Goal: Check status: Check status

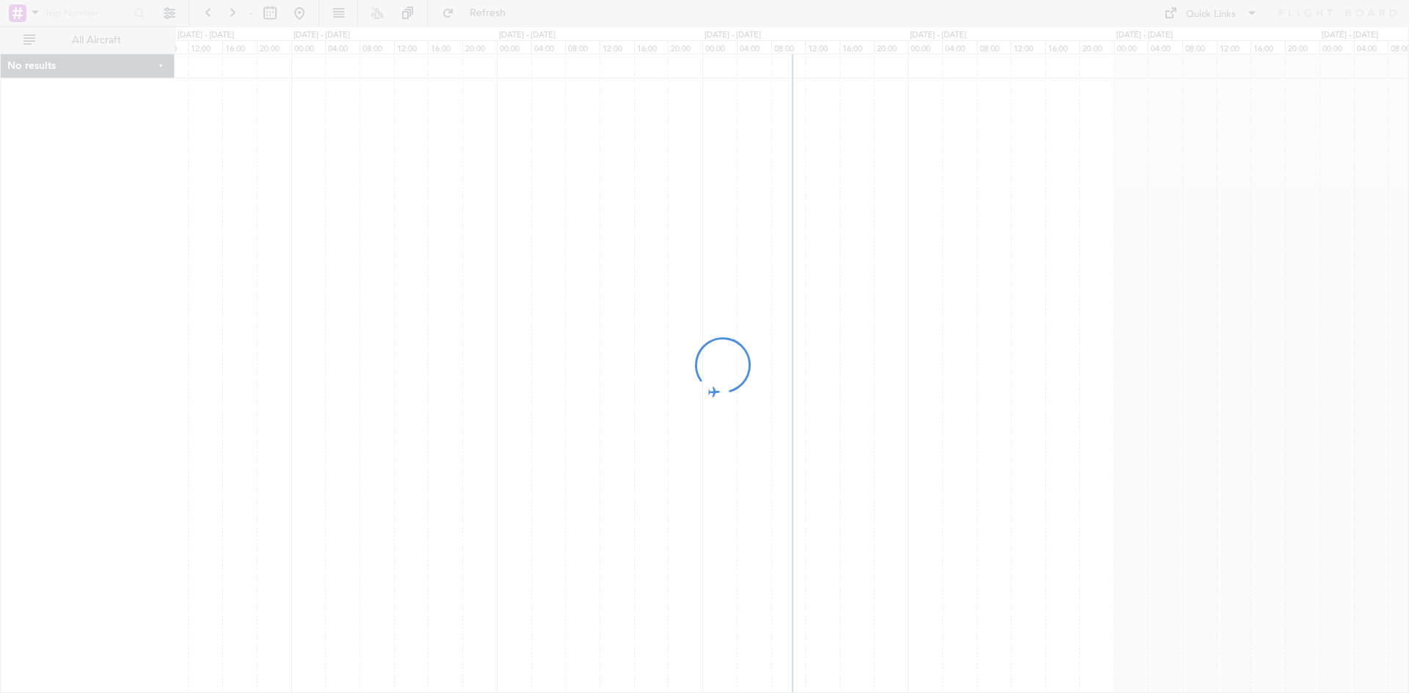
click at [271, 19] on div at bounding box center [704, 346] width 1409 height 693
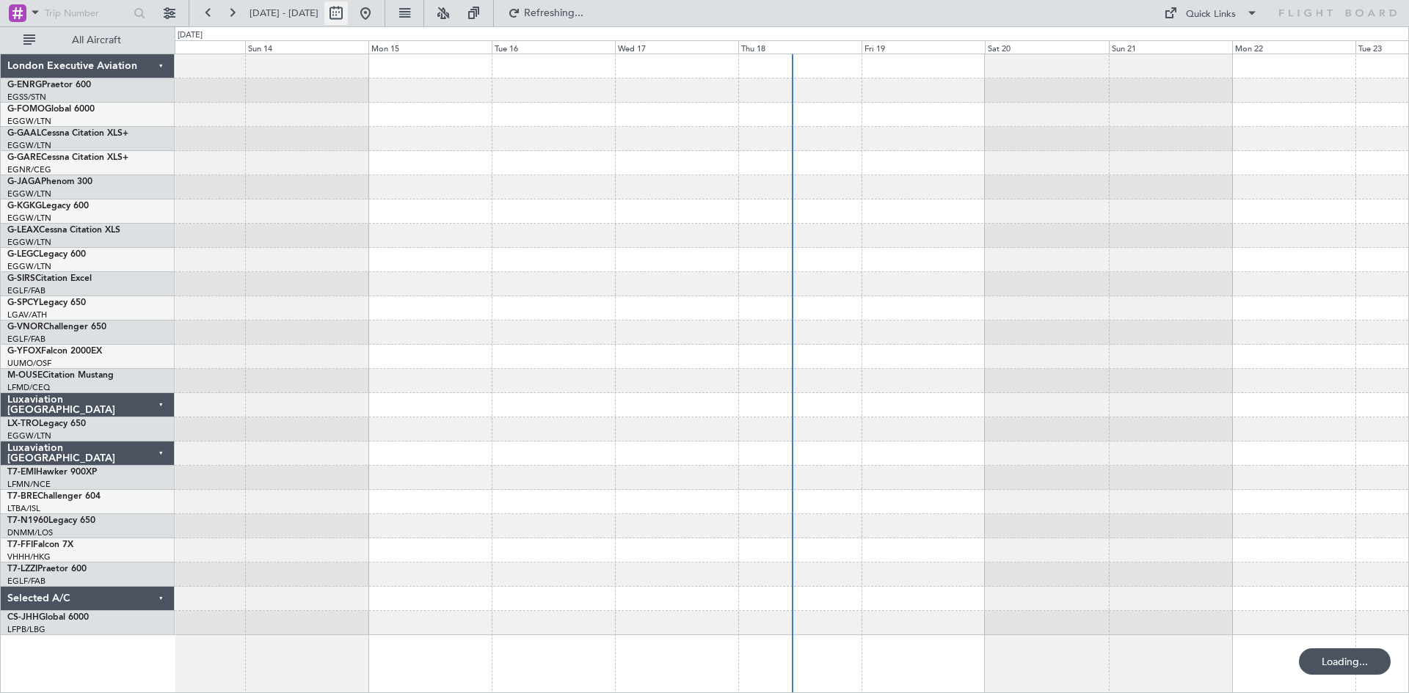
click at [348, 12] on button at bounding box center [335, 12] width 23 height 23
select select "9"
select select "2025"
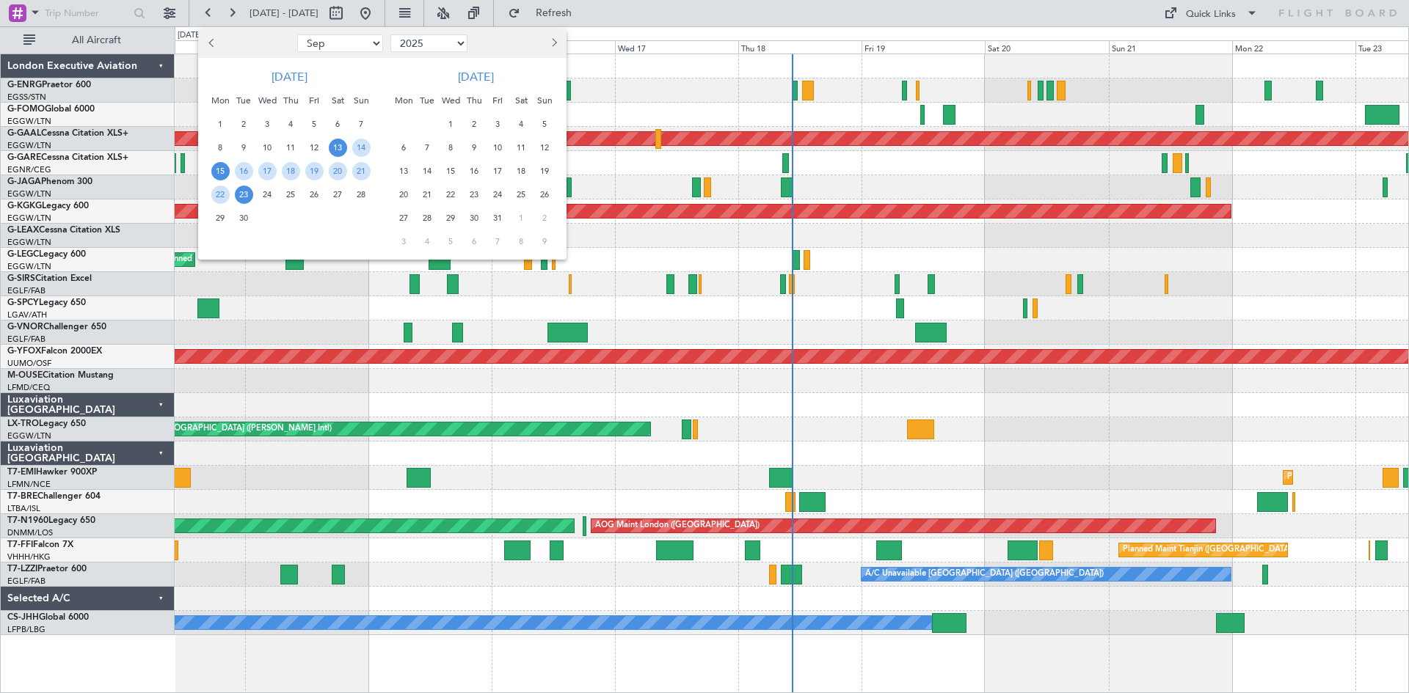
click at [224, 170] on span "15" at bounding box center [220, 171] width 18 height 18
click at [214, 221] on span "29" at bounding box center [220, 218] width 18 height 18
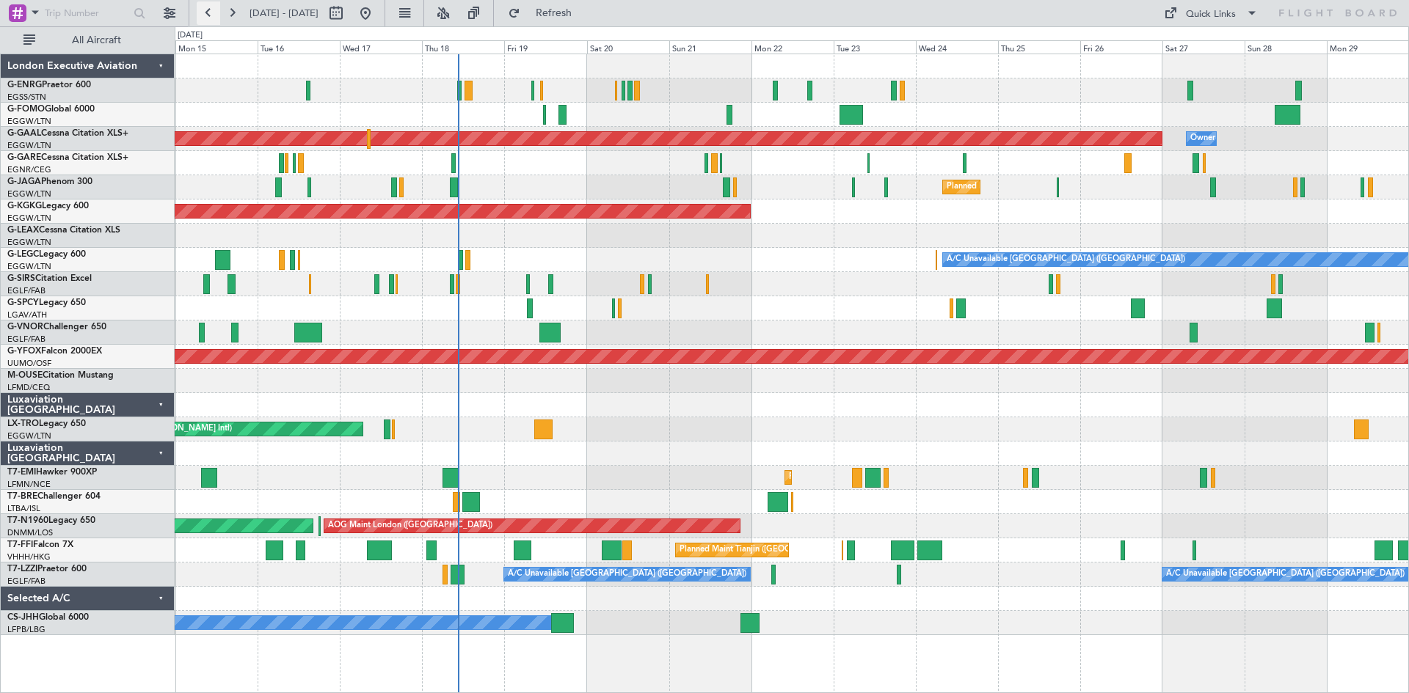
click at [208, 9] on button at bounding box center [208, 12] width 23 height 23
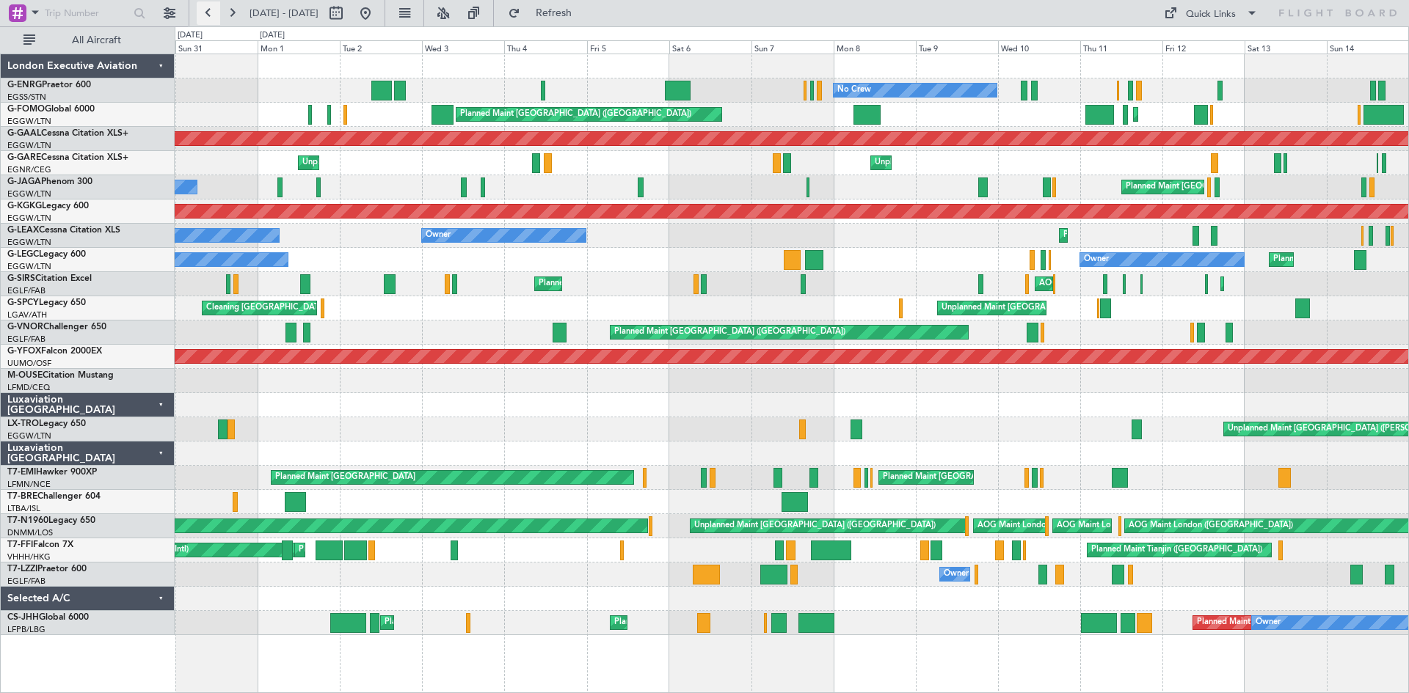
click at [208, 9] on button at bounding box center [208, 12] width 23 height 23
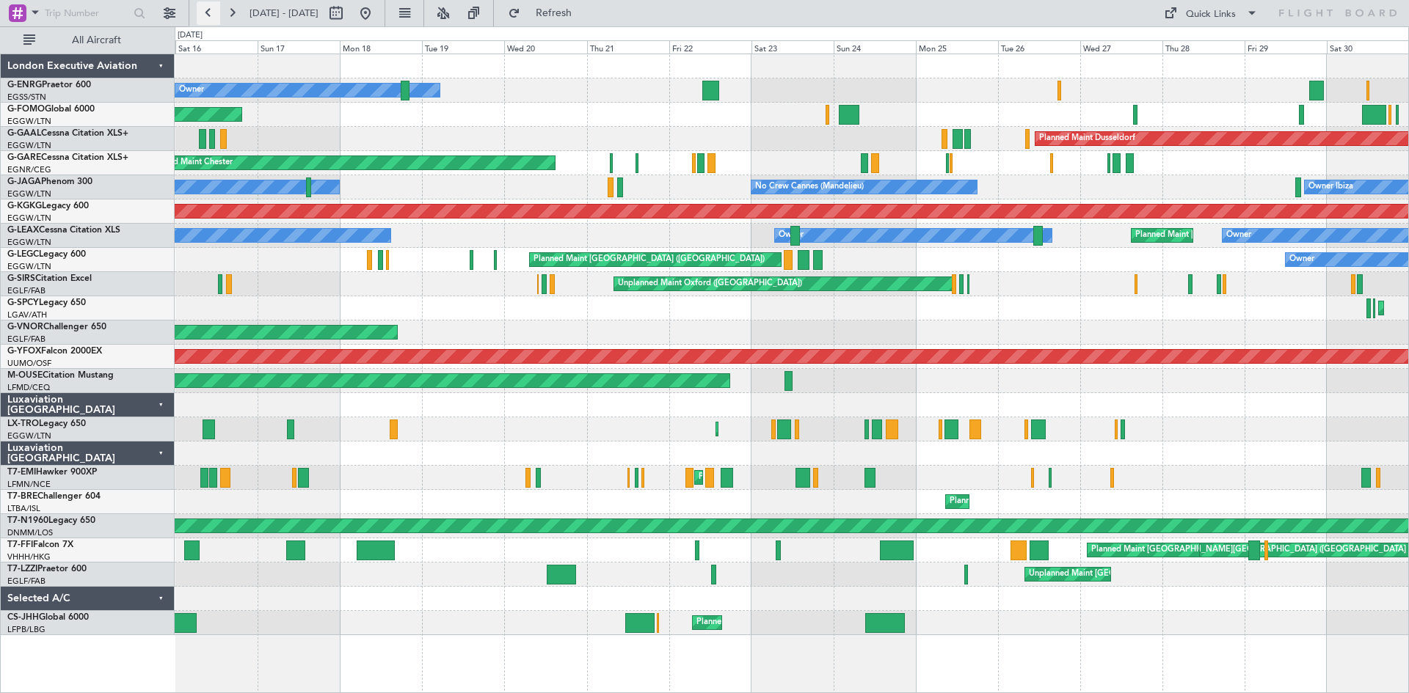
click at [208, 9] on button at bounding box center [208, 12] width 23 height 23
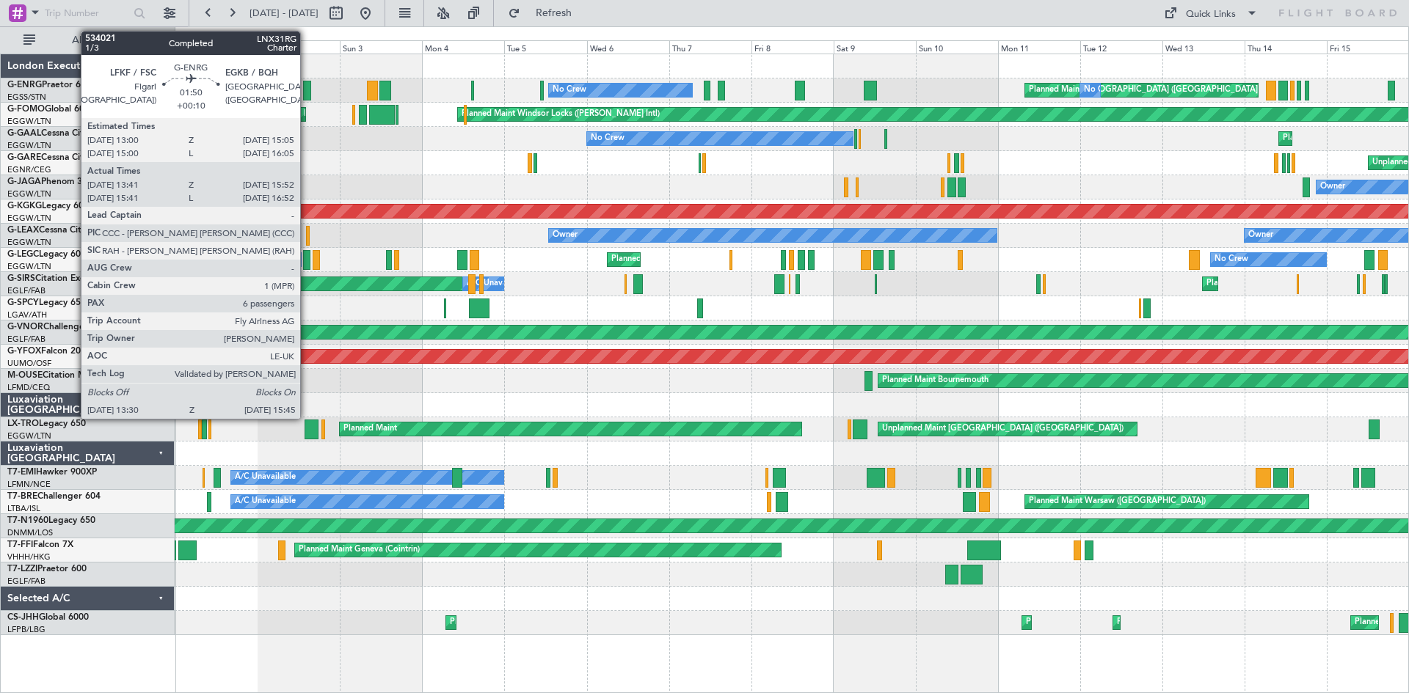
click at [307, 96] on div at bounding box center [307, 91] width 8 height 20
click at [306, 95] on div at bounding box center [307, 91] width 8 height 20
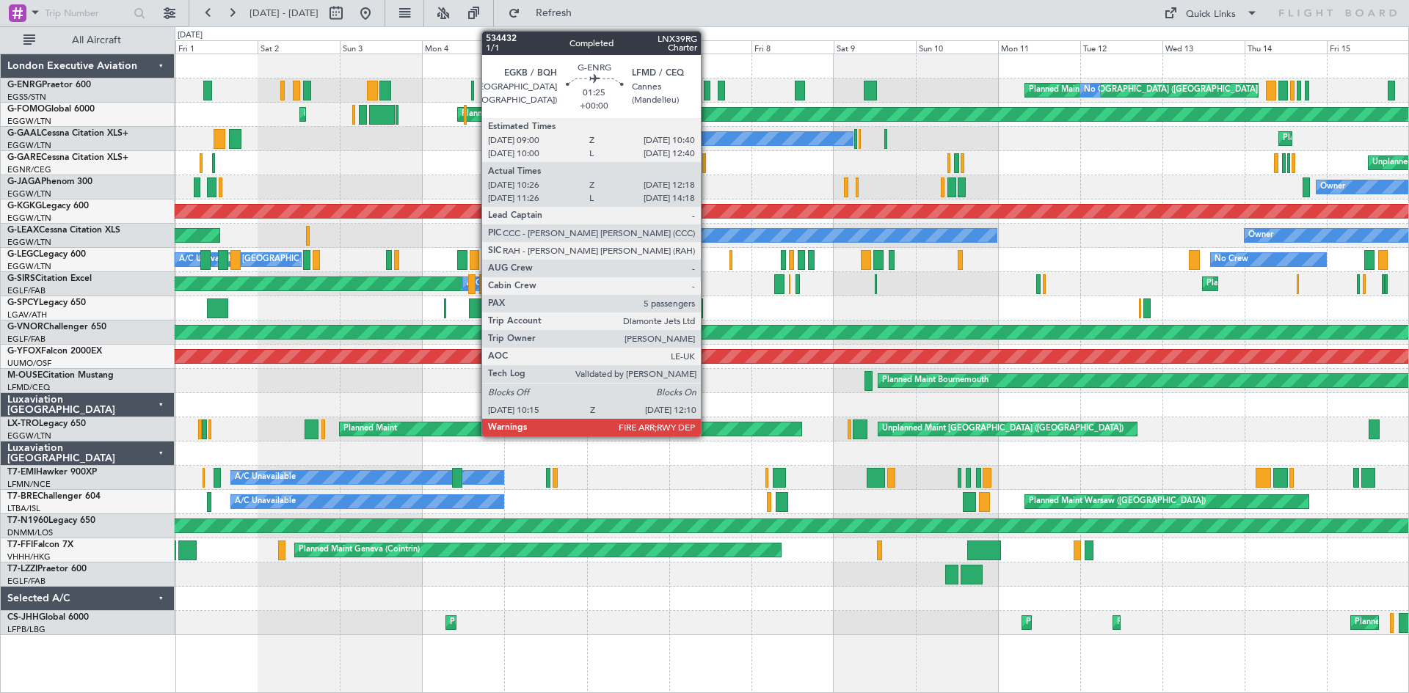
click at [707, 95] on div at bounding box center [707, 91] width 7 height 20
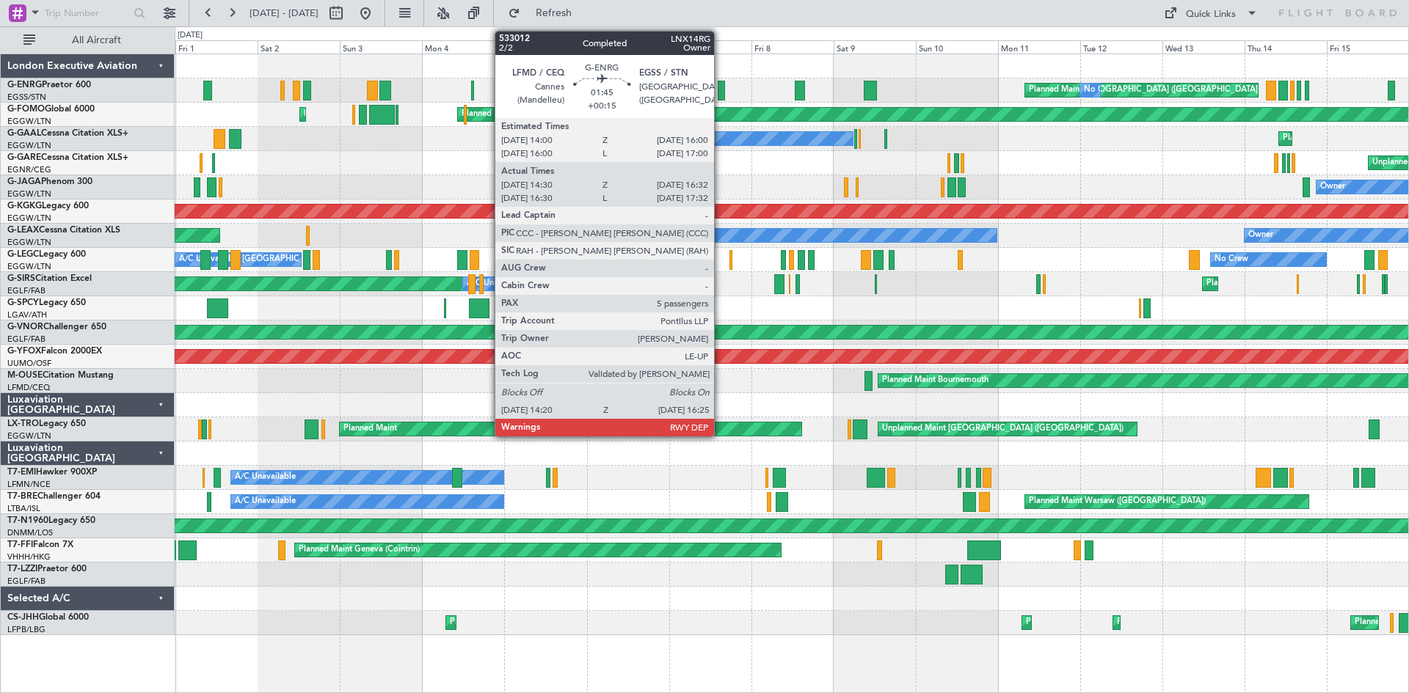
click at [720, 94] on div at bounding box center [721, 91] width 7 height 20
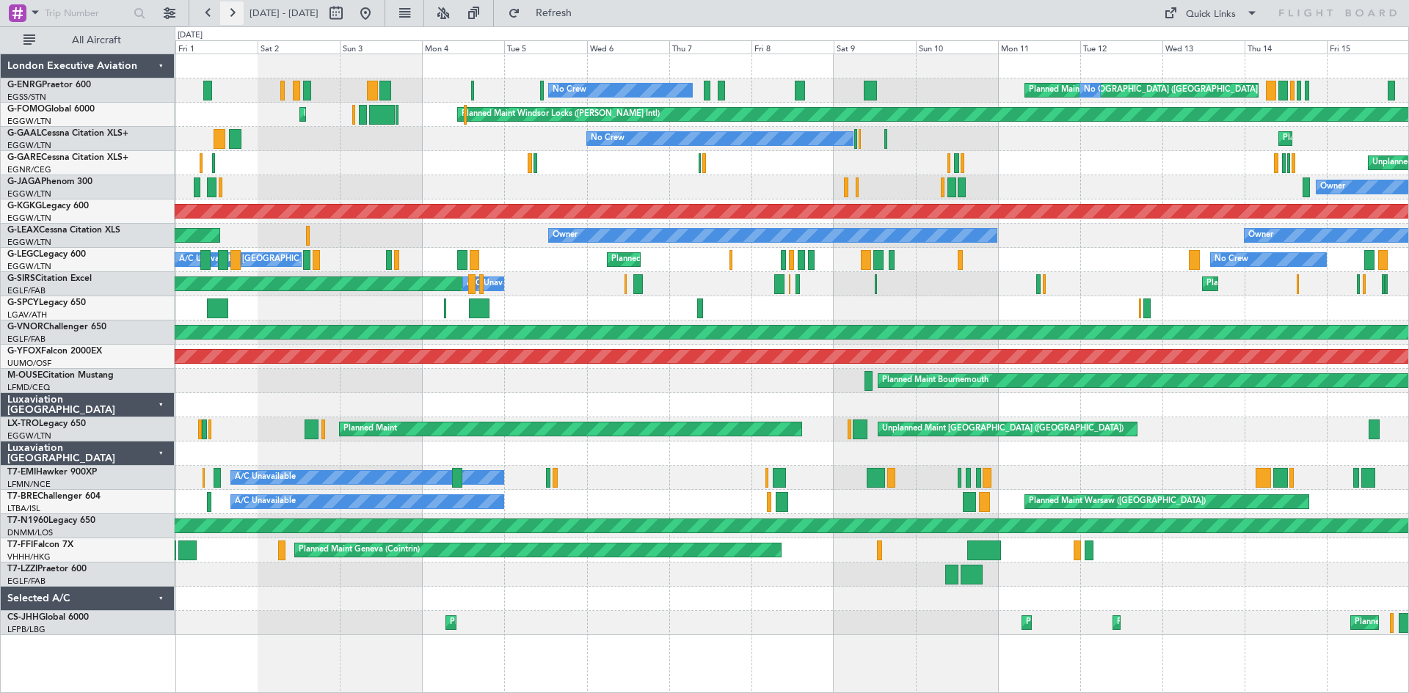
click at [236, 12] on button at bounding box center [231, 12] width 23 height 23
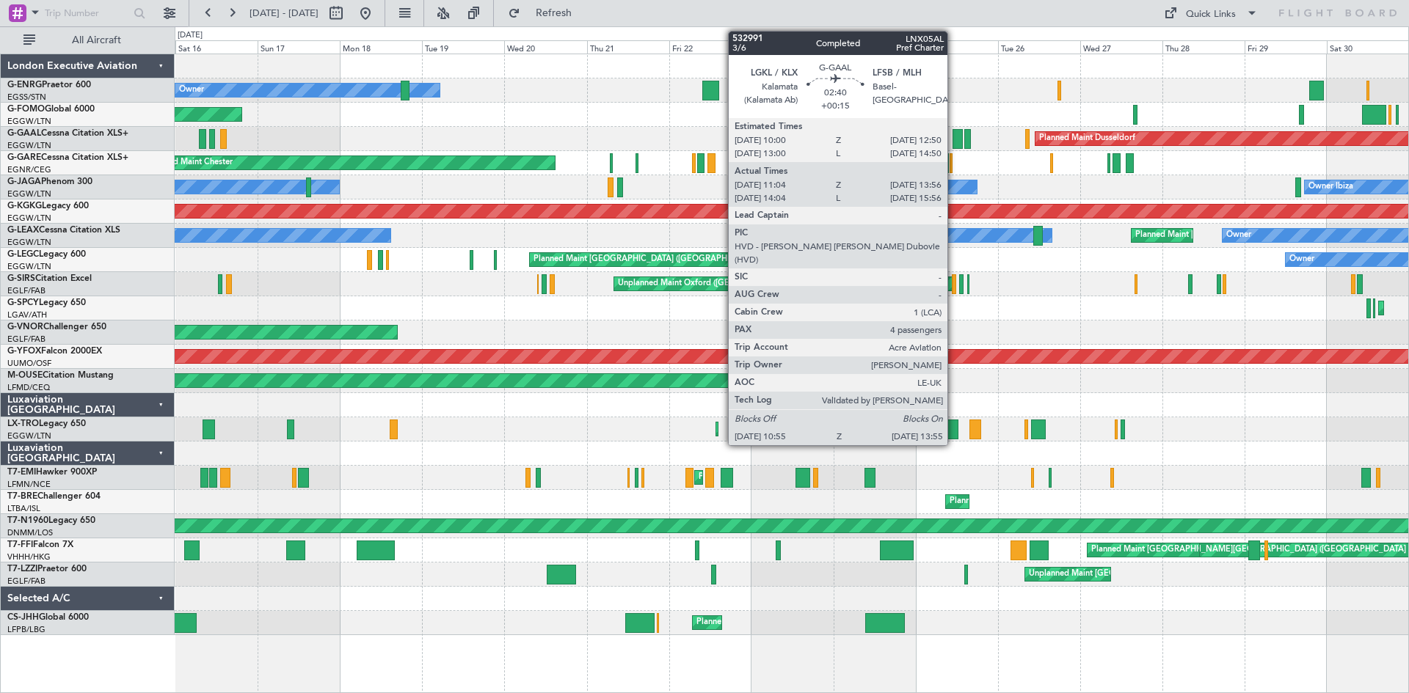
click at [954, 139] on div at bounding box center [957, 139] width 11 height 20
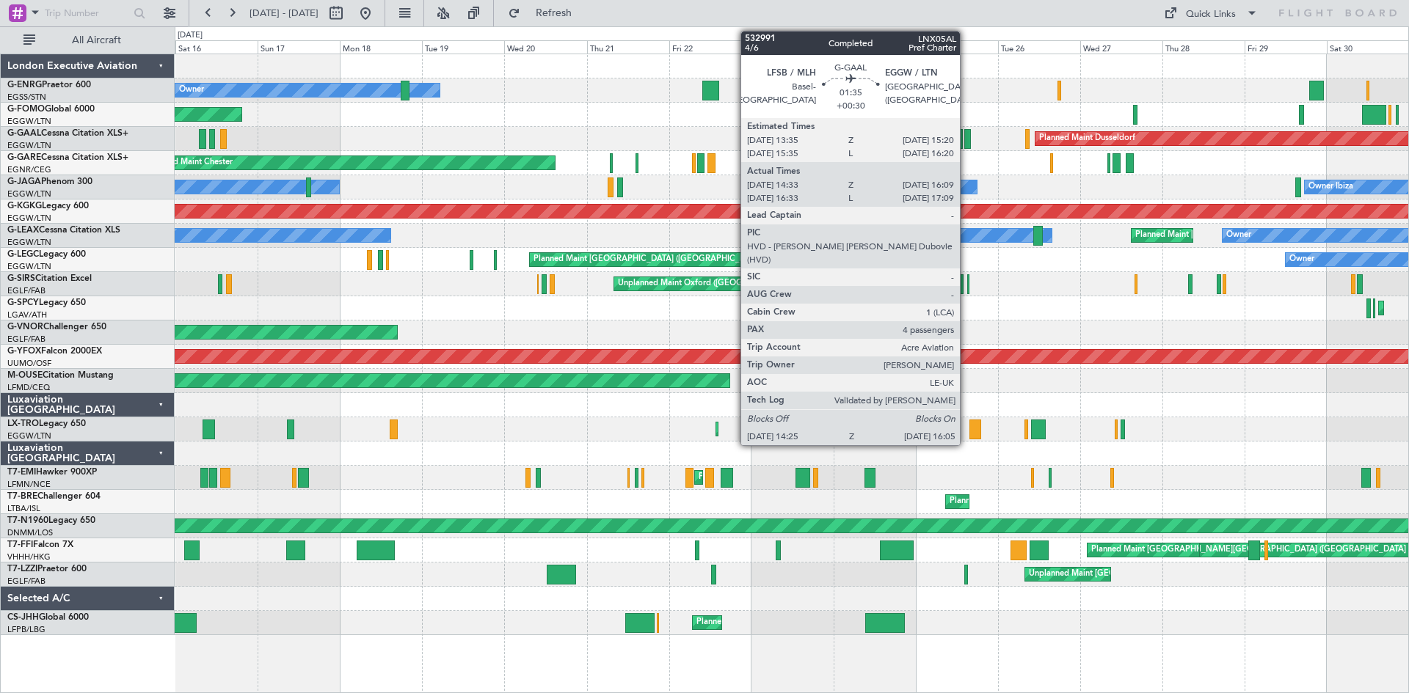
click at [966, 142] on div at bounding box center [967, 139] width 6 height 20
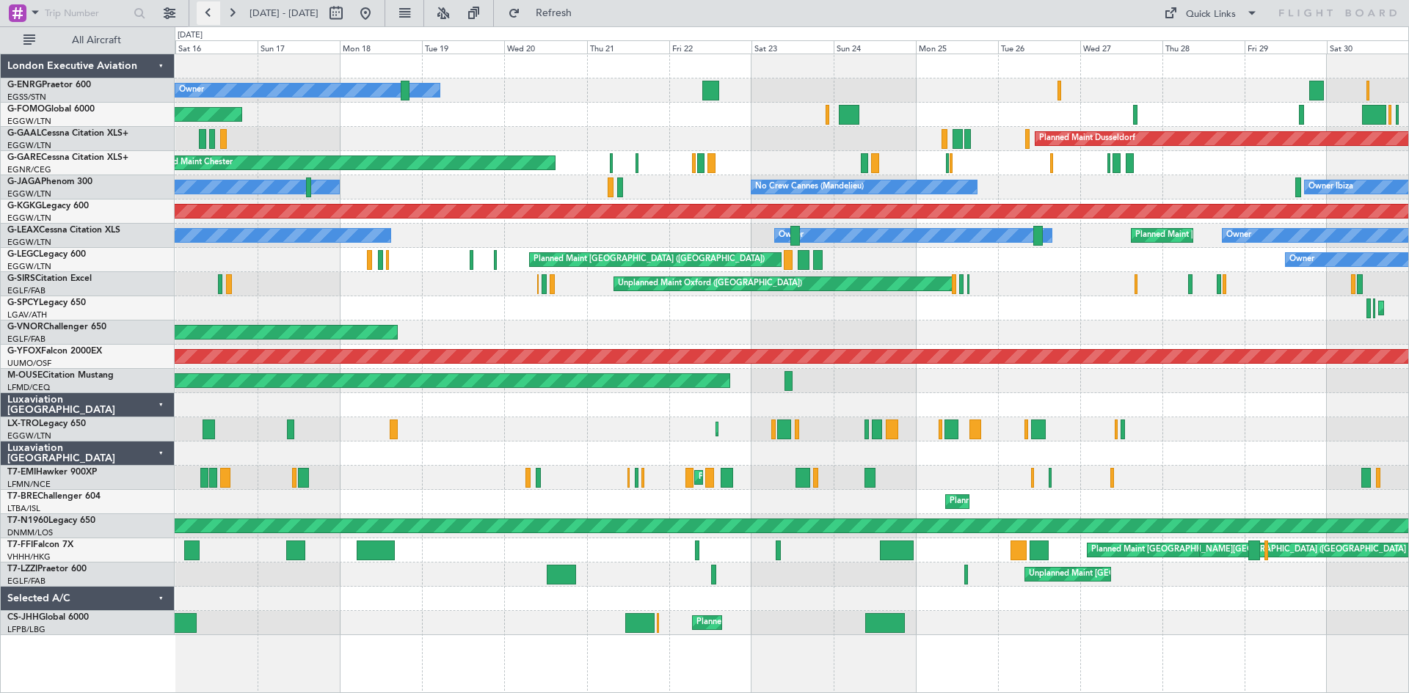
click at [216, 8] on button at bounding box center [208, 12] width 23 height 23
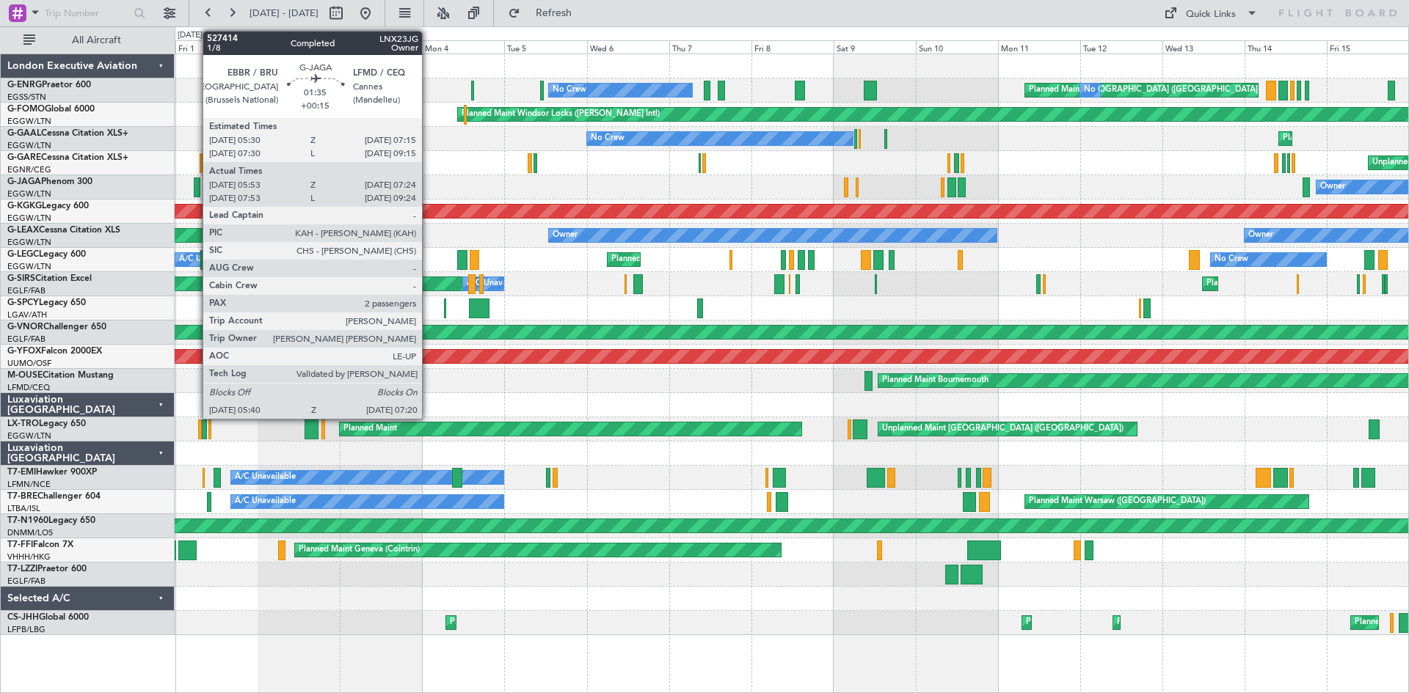
click at [195, 192] on div at bounding box center [197, 188] width 6 height 20
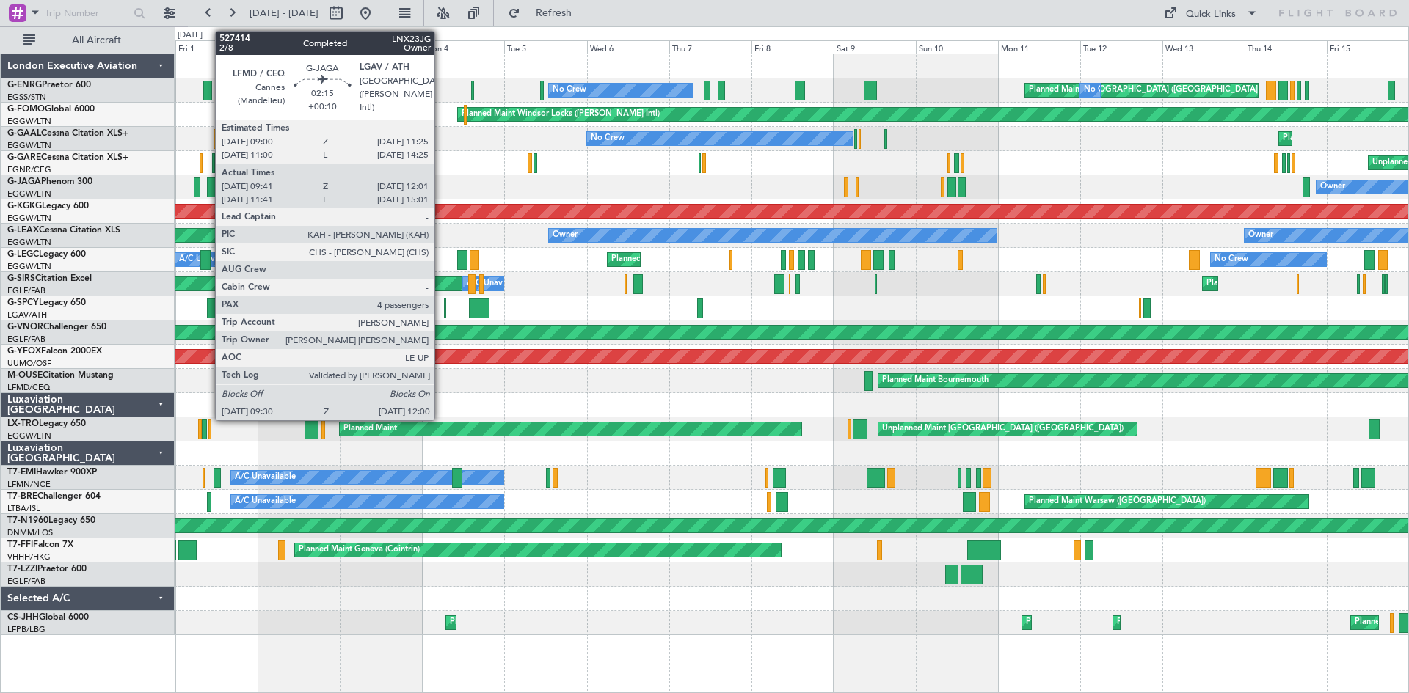
click at [208, 183] on div at bounding box center [211, 188] width 9 height 20
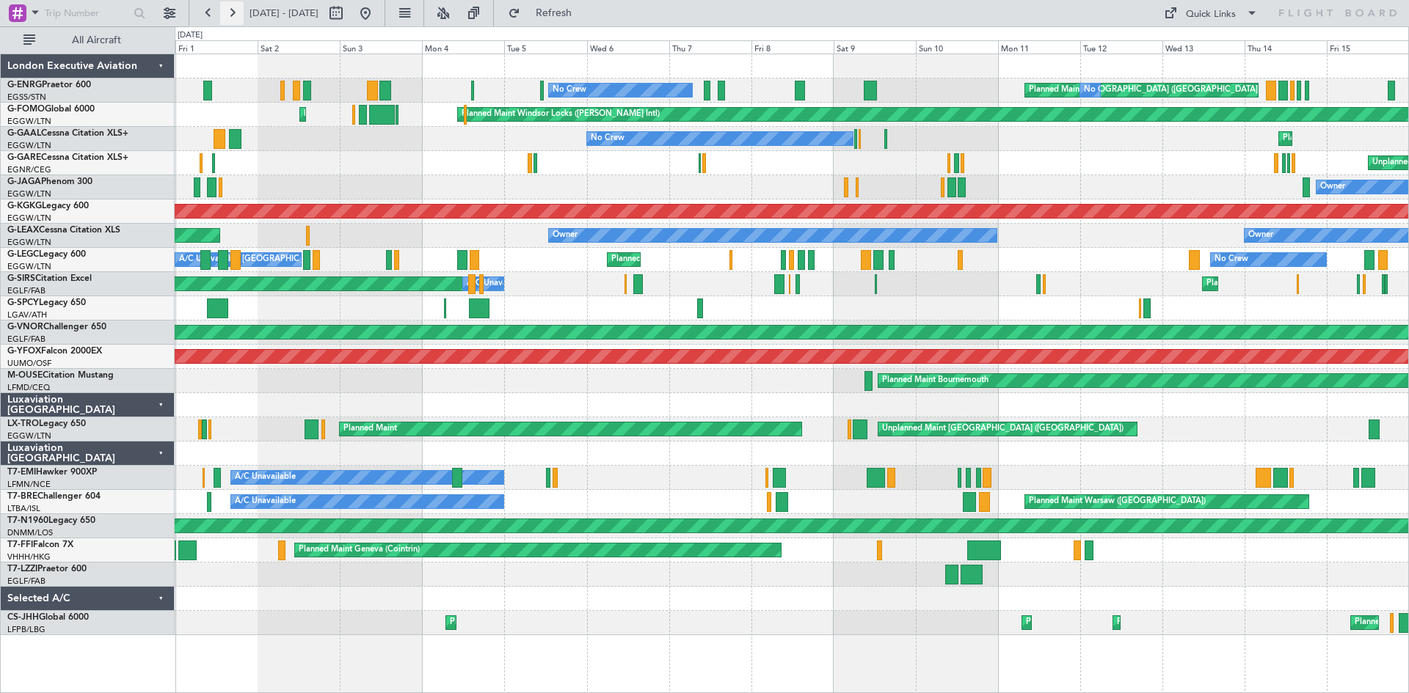
click at [234, 10] on button at bounding box center [231, 12] width 23 height 23
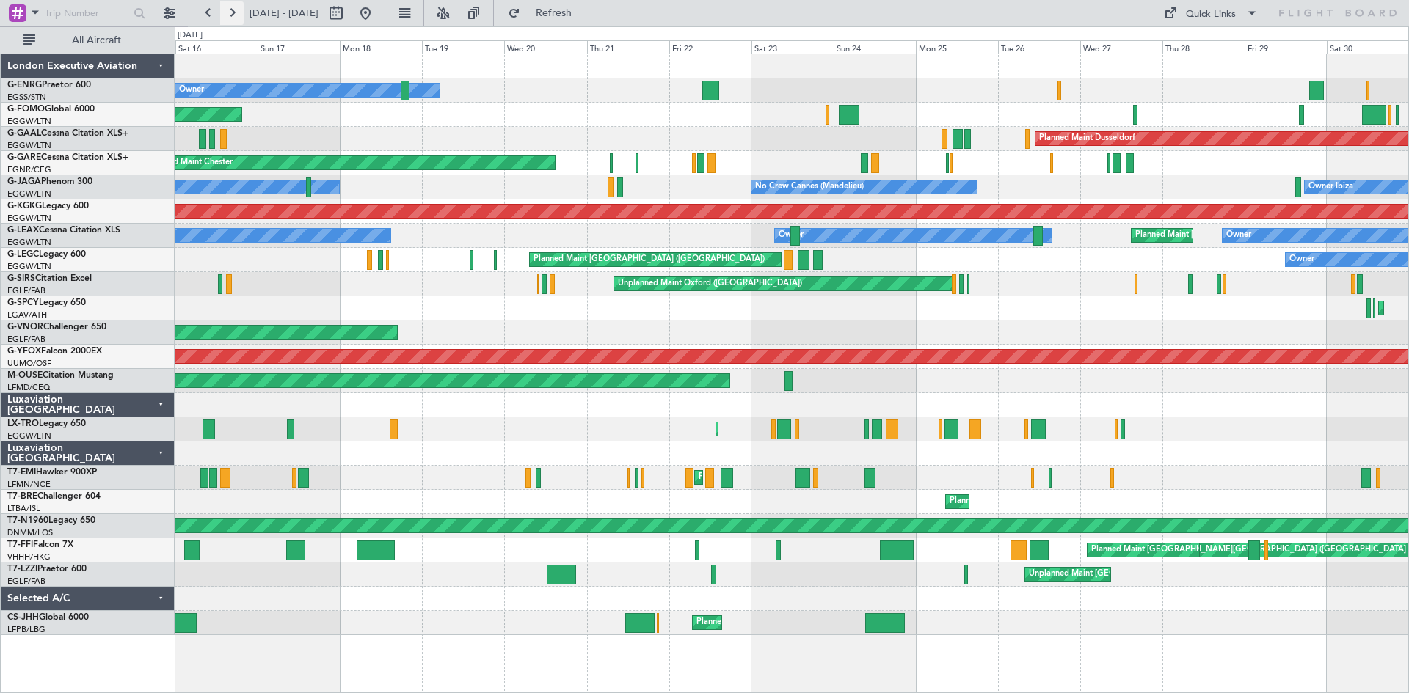
click at [231, 11] on button at bounding box center [231, 12] width 23 height 23
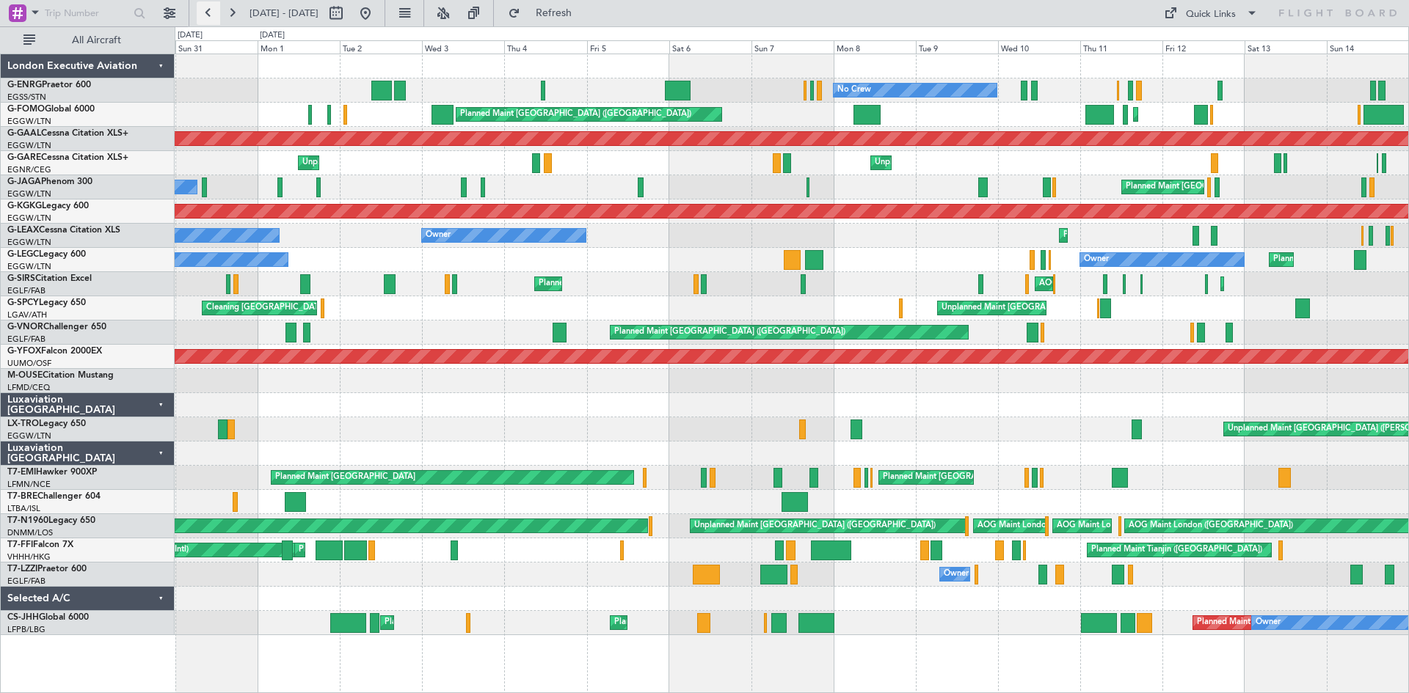
click at [214, 19] on button at bounding box center [208, 12] width 23 height 23
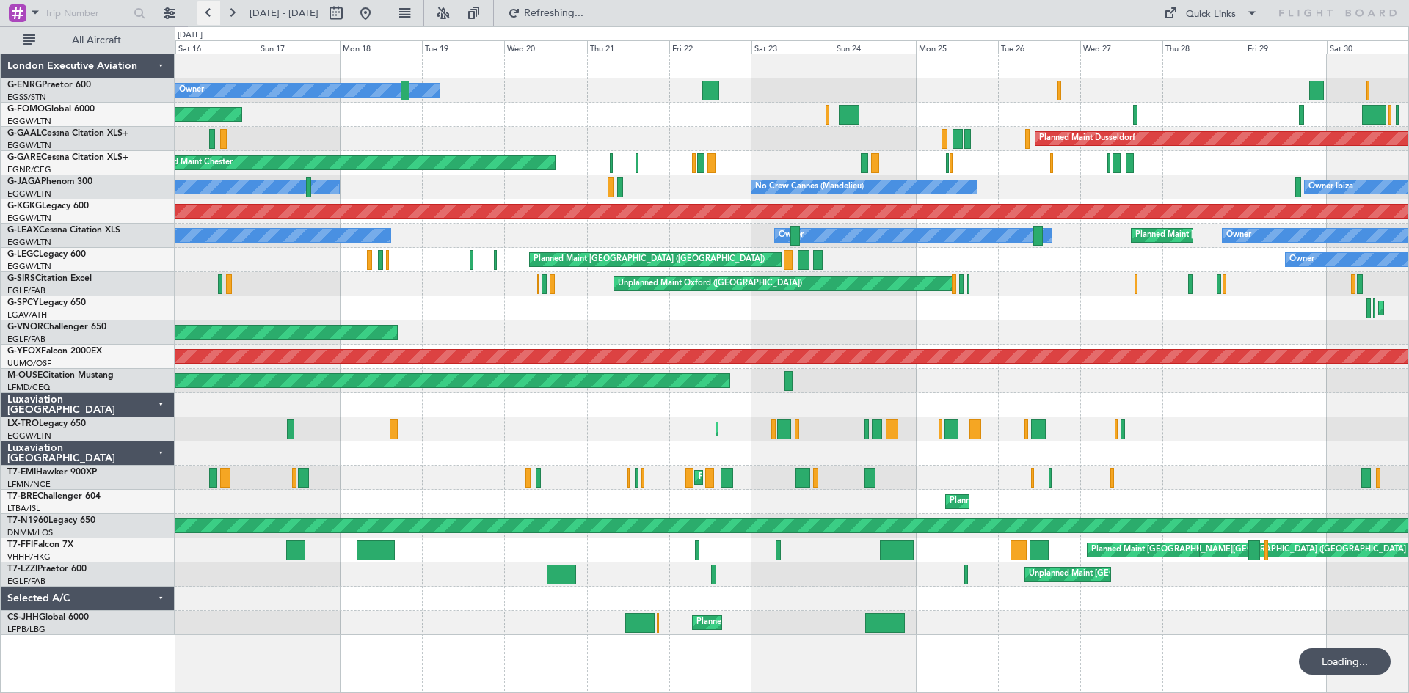
click at [214, 19] on button at bounding box center [208, 12] width 23 height 23
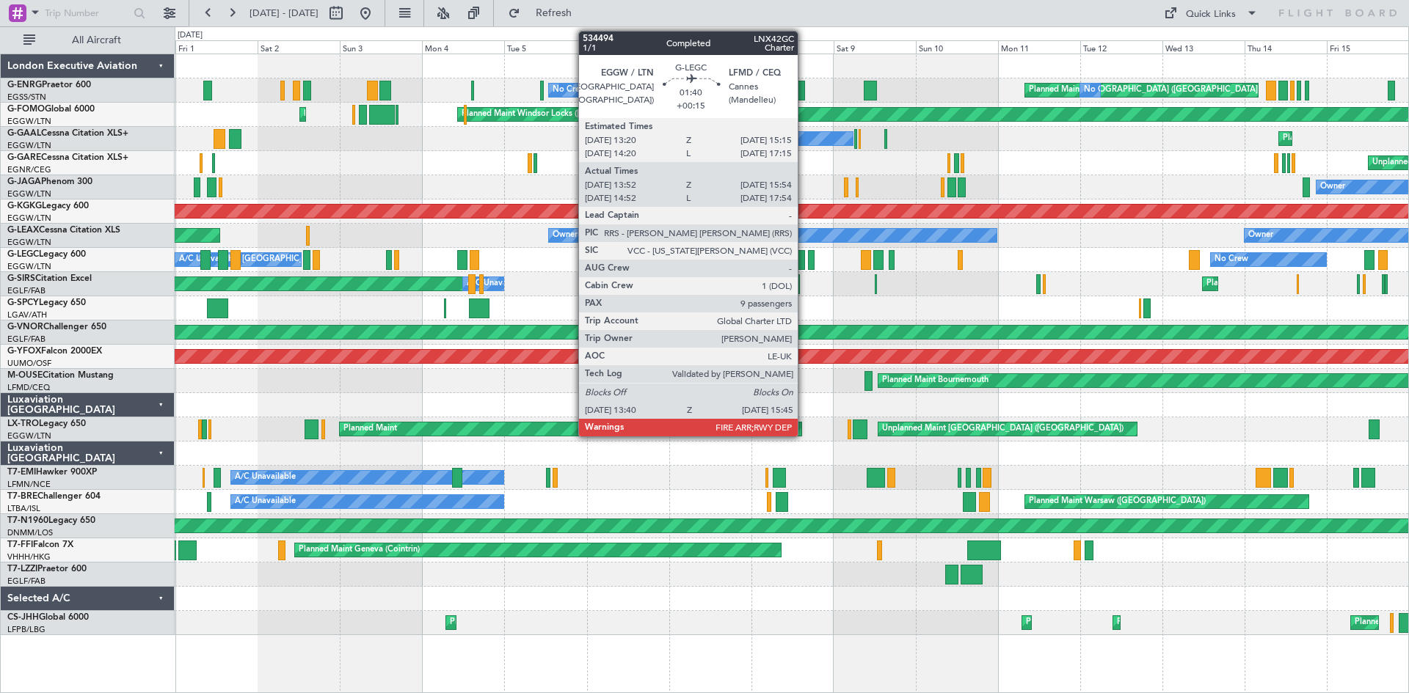
click at [804, 262] on div at bounding box center [800, 260] width 7 height 20
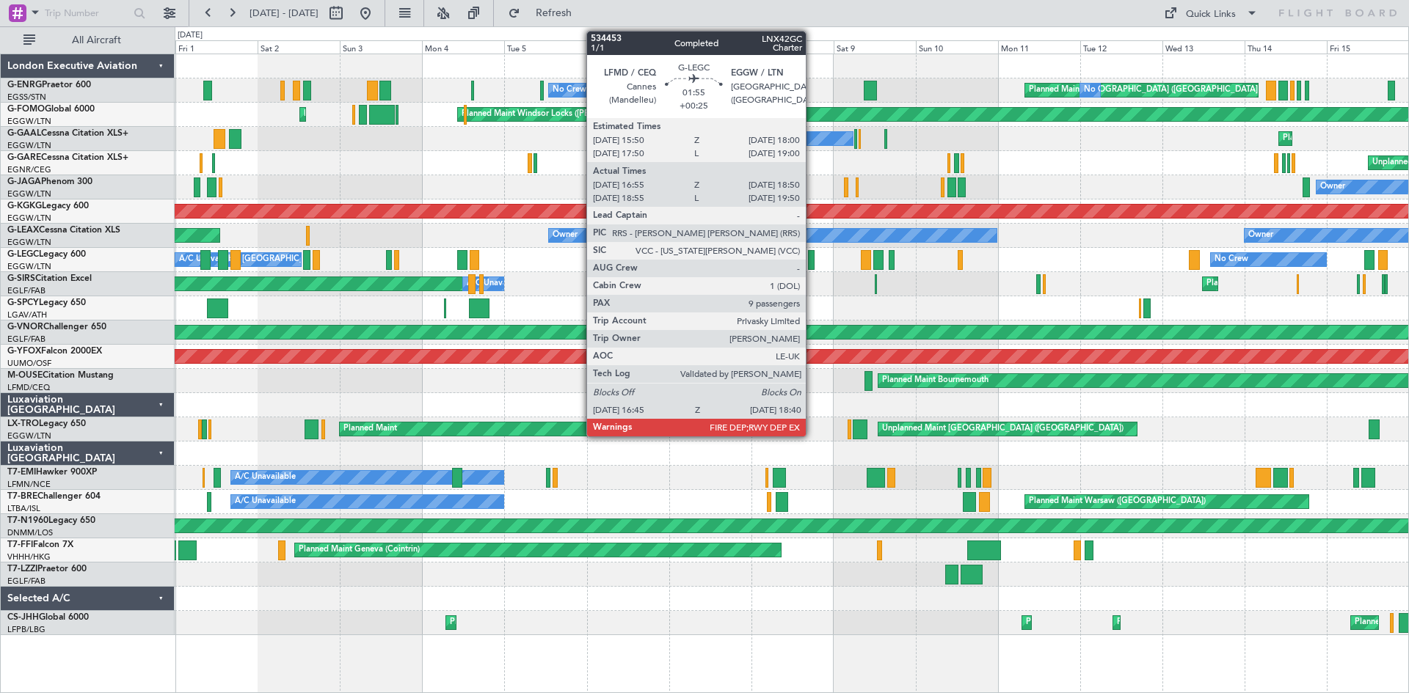
click at [812, 255] on div at bounding box center [811, 260] width 7 height 20
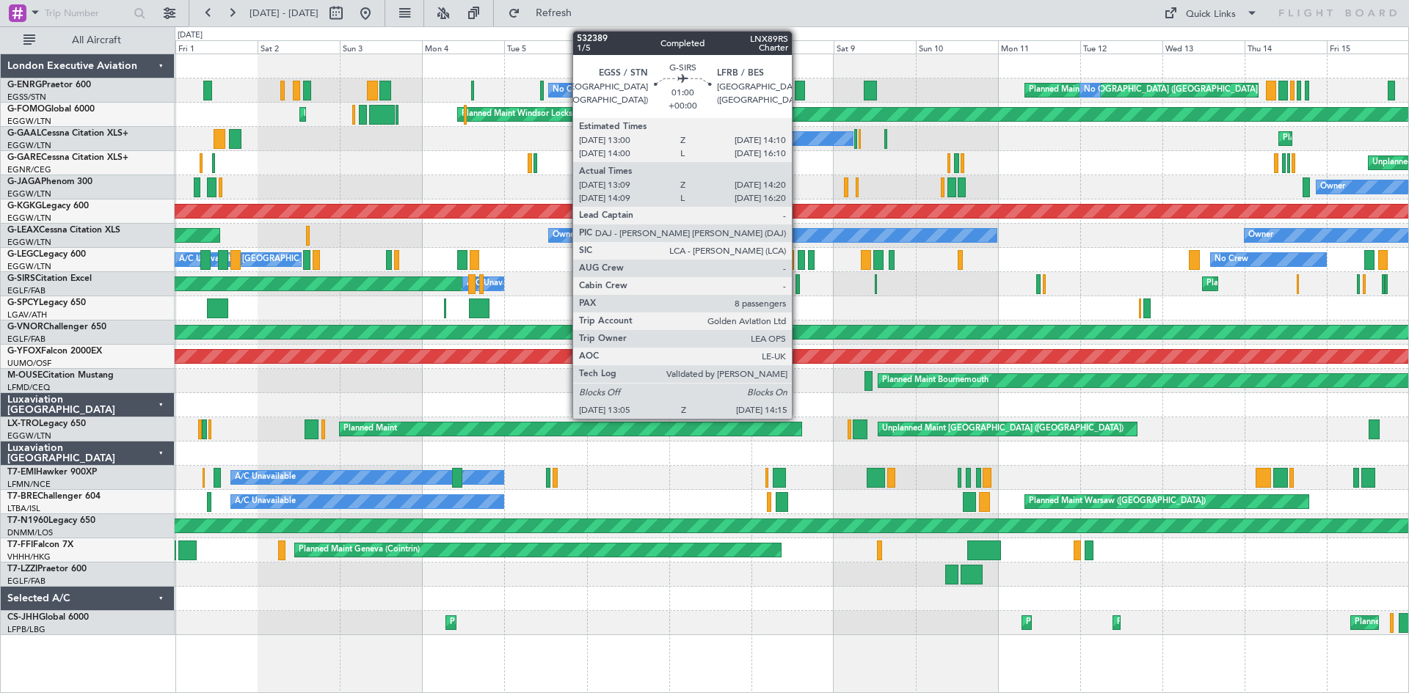
click at [798, 287] on div at bounding box center [797, 284] width 4 height 20
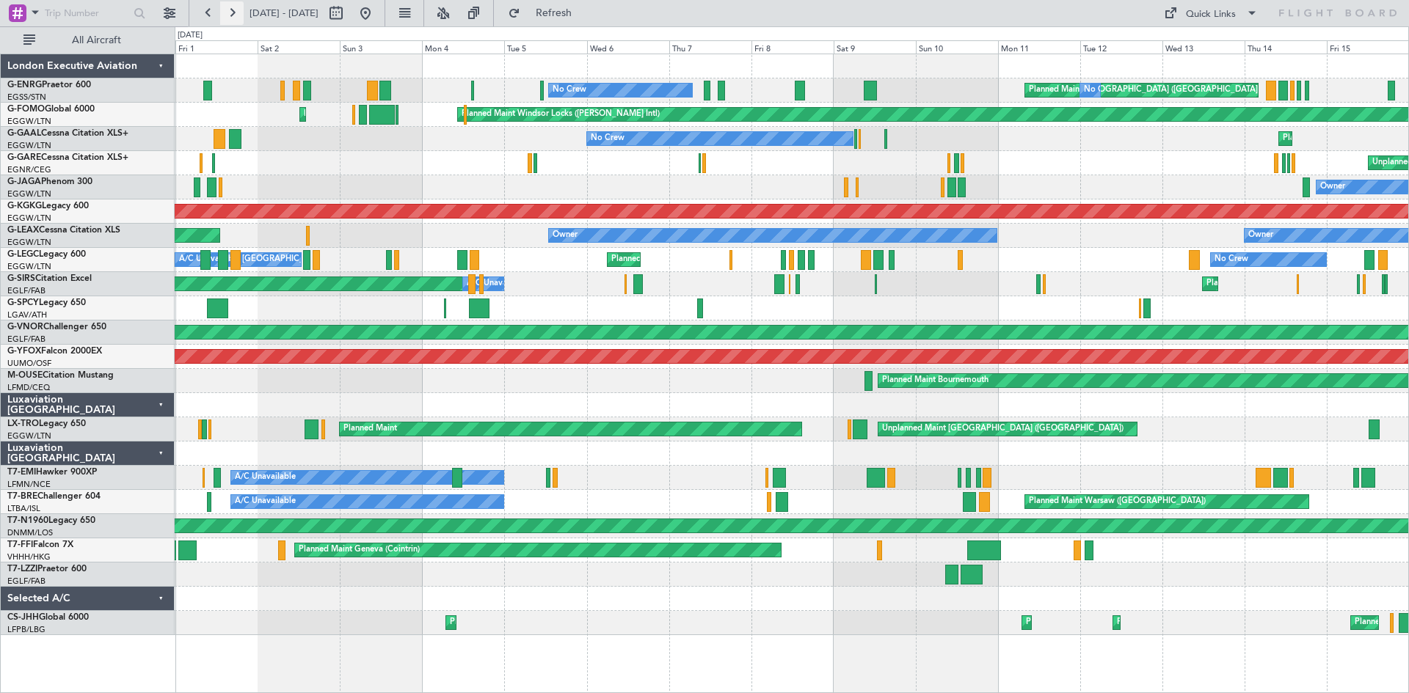
click at [224, 14] on button at bounding box center [231, 12] width 23 height 23
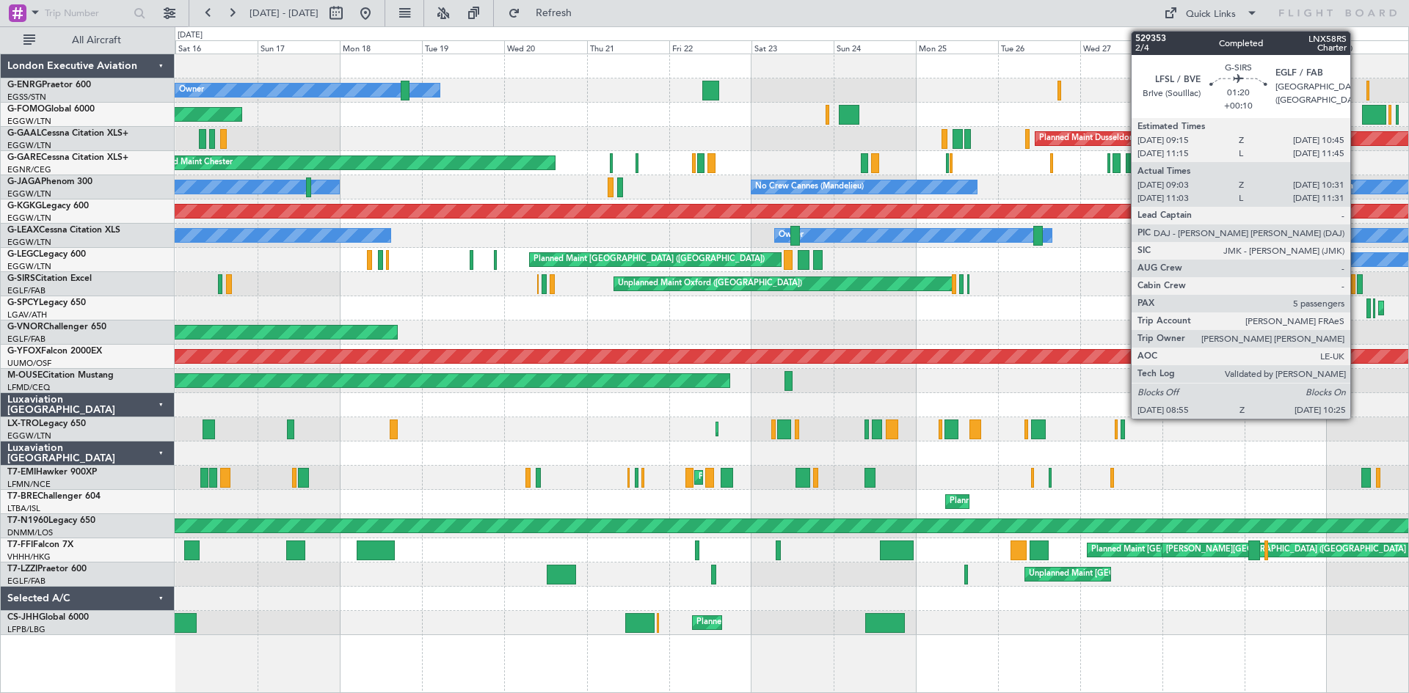
click at [1357, 285] on div at bounding box center [1360, 284] width 6 height 20
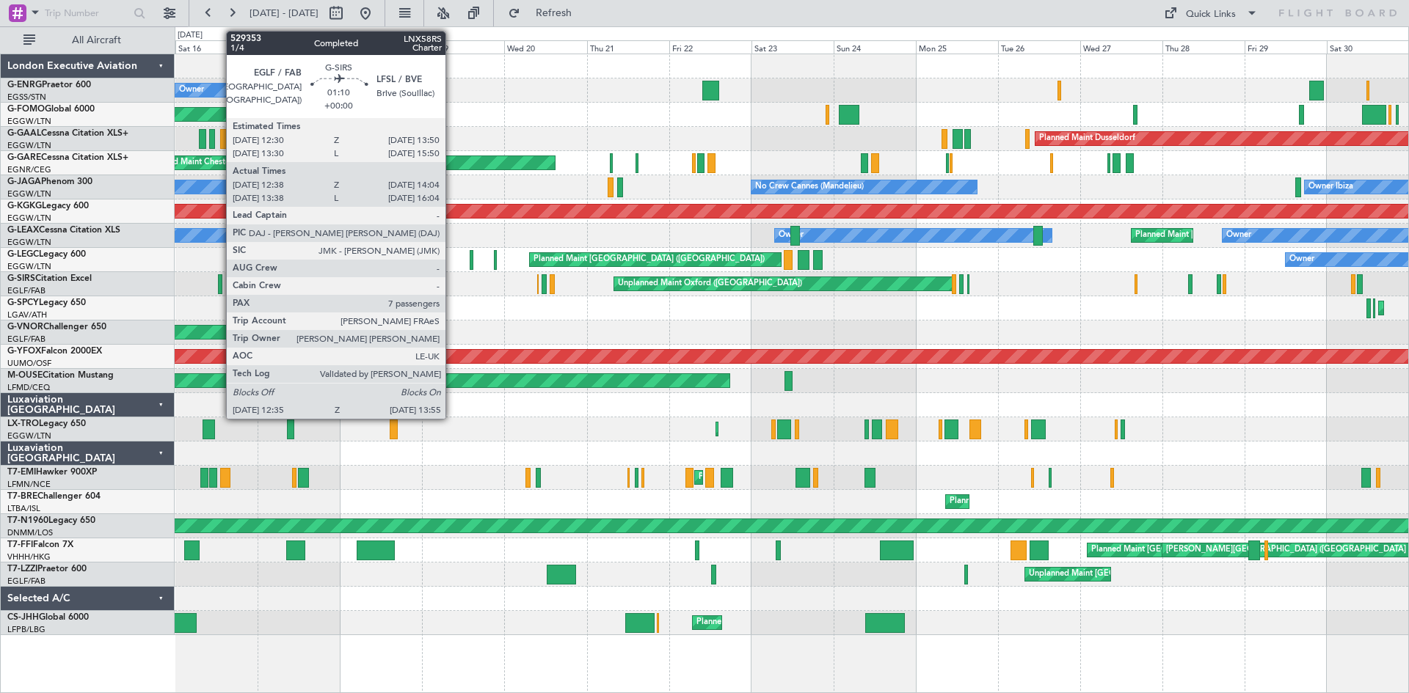
click at [219, 286] on div at bounding box center [220, 284] width 5 height 20
